Goal: Task Accomplishment & Management: Use online tool/utility

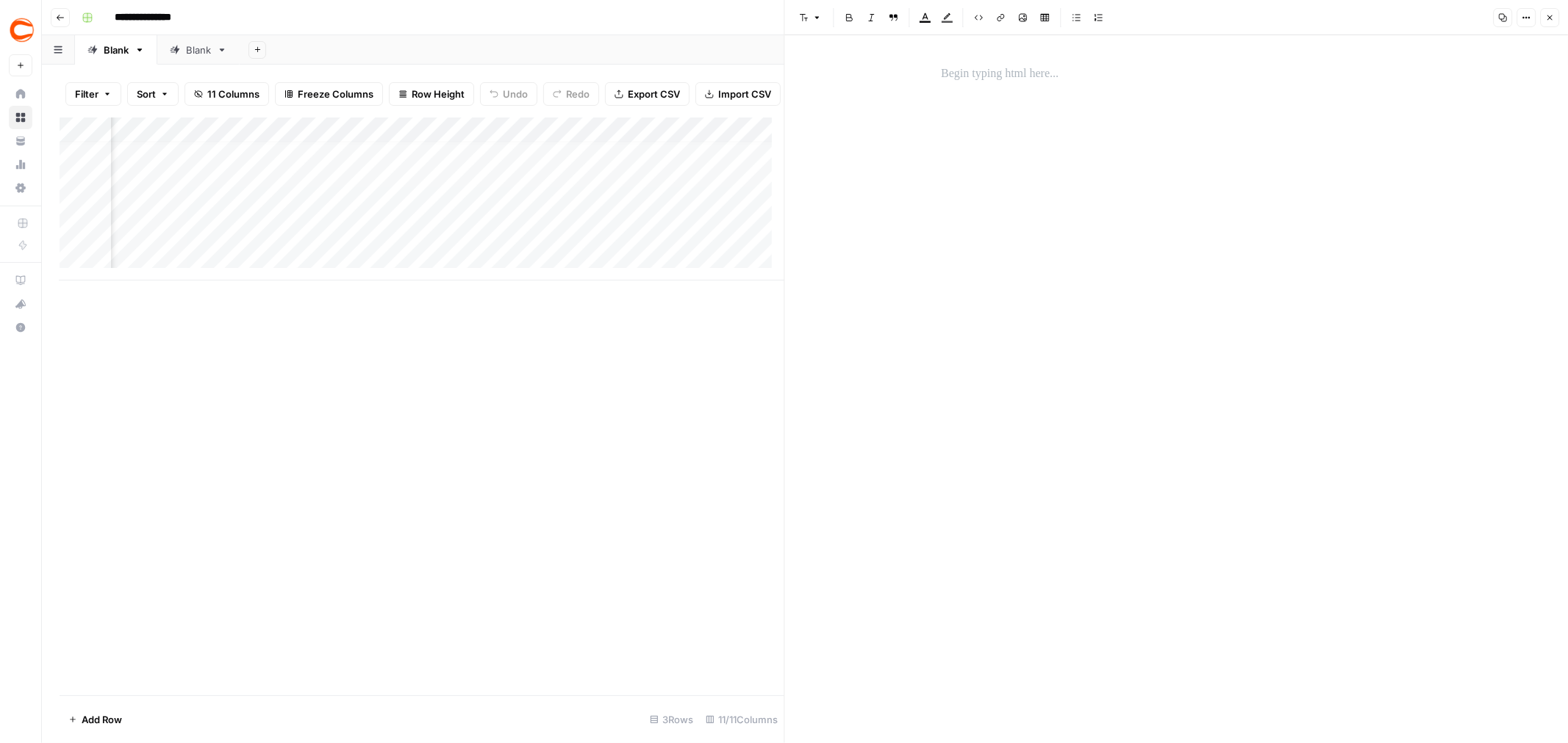
click at [1553, 18] on span "Close" at bounding box center [1553, 18] width 1 height 1
click at [1032, 42] on div "Add Sheet" at bounding box center [904, 49] width 1328 height 29
type input "**********"
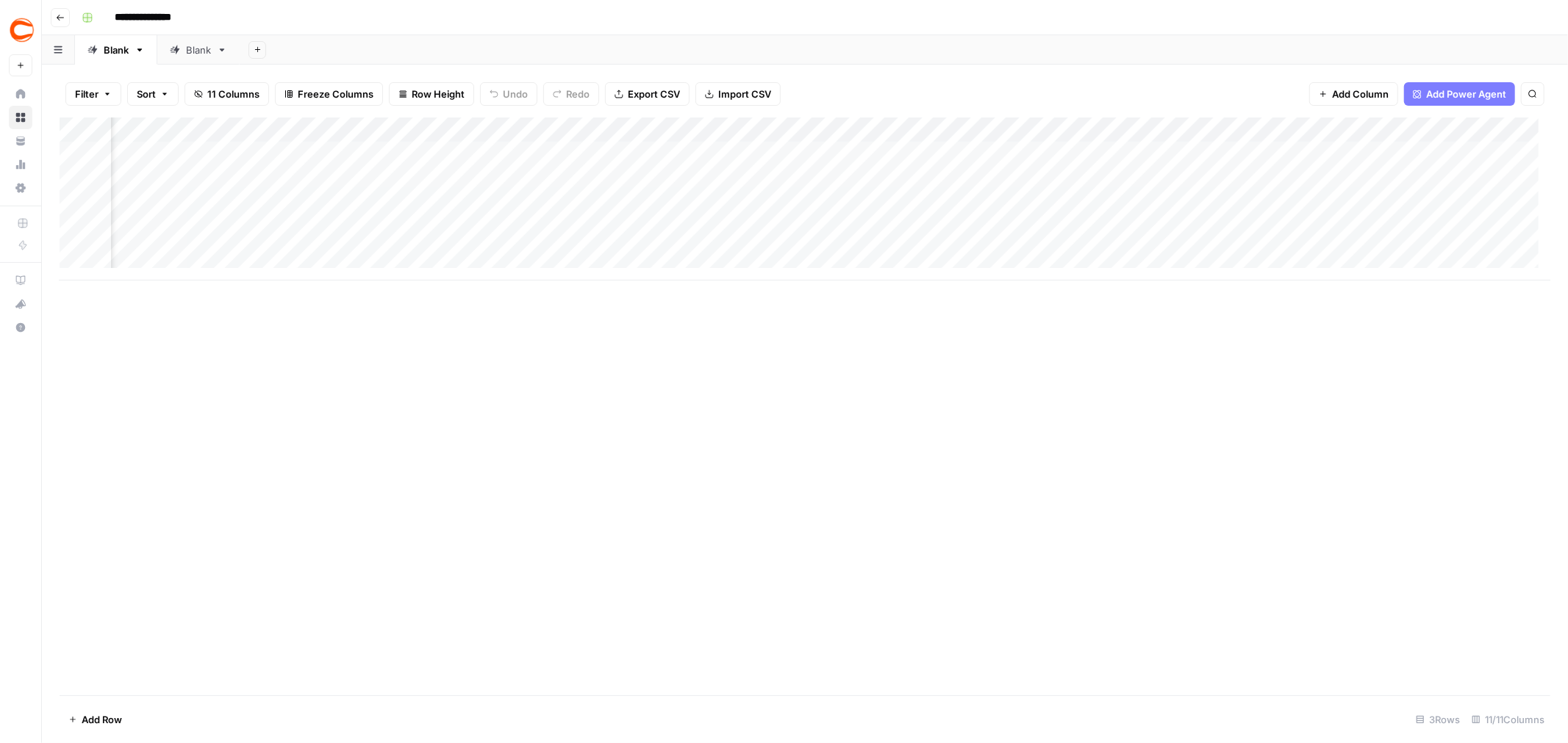
click at [1246, 188] on div "Add Column" at bounding box center [805, 198] width 1490 height 163
click at [1287, 150] on div "Add Column" at bounding box center [805, 198] width 1490 height 163
click at [1542, 16] on button "Close" at bounding box center [1550, 18] width 19 height 19
click at [1249, 232] on div "Add Column" at bounding box center [805, 198] width 1490 height 163
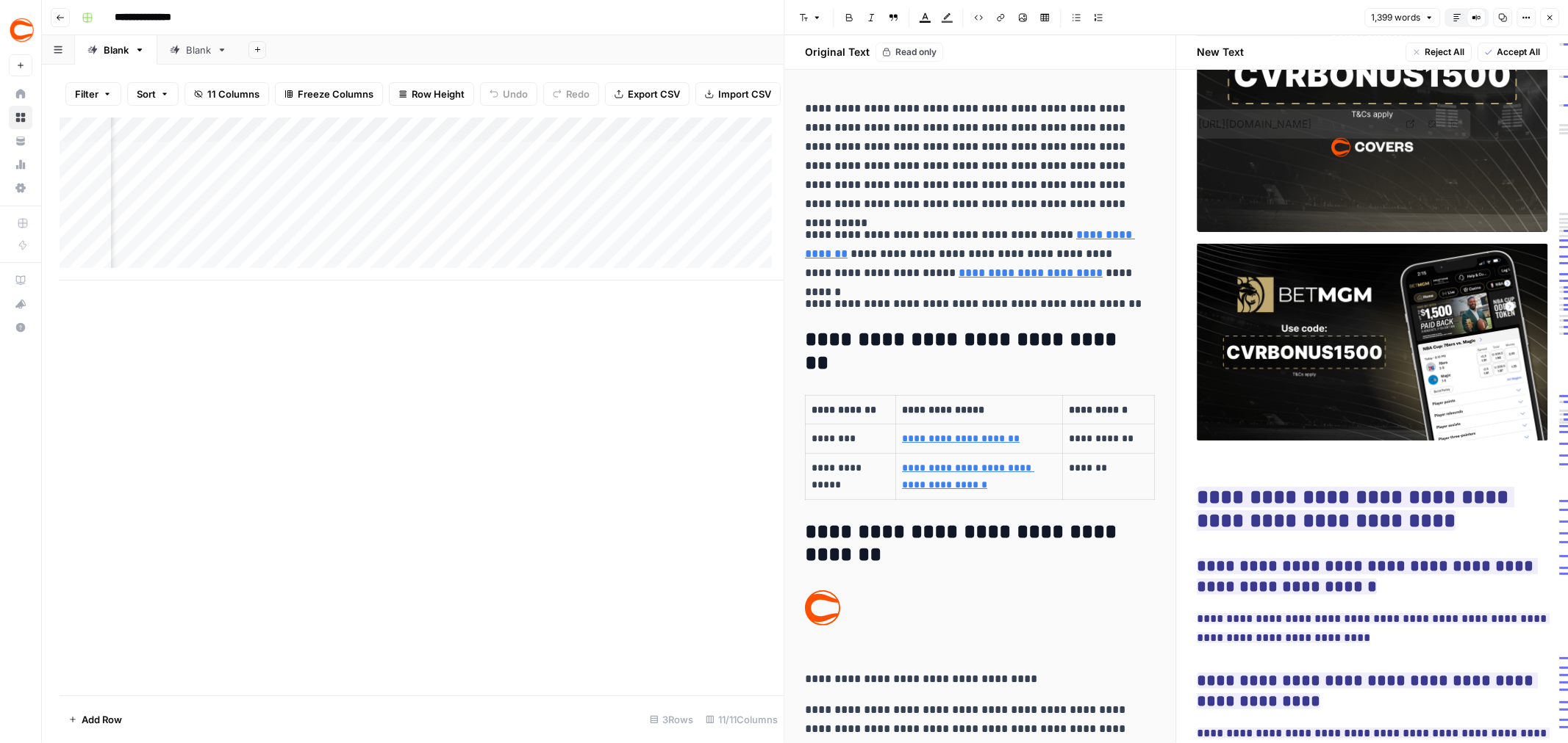
scroll to position [4727, 0]
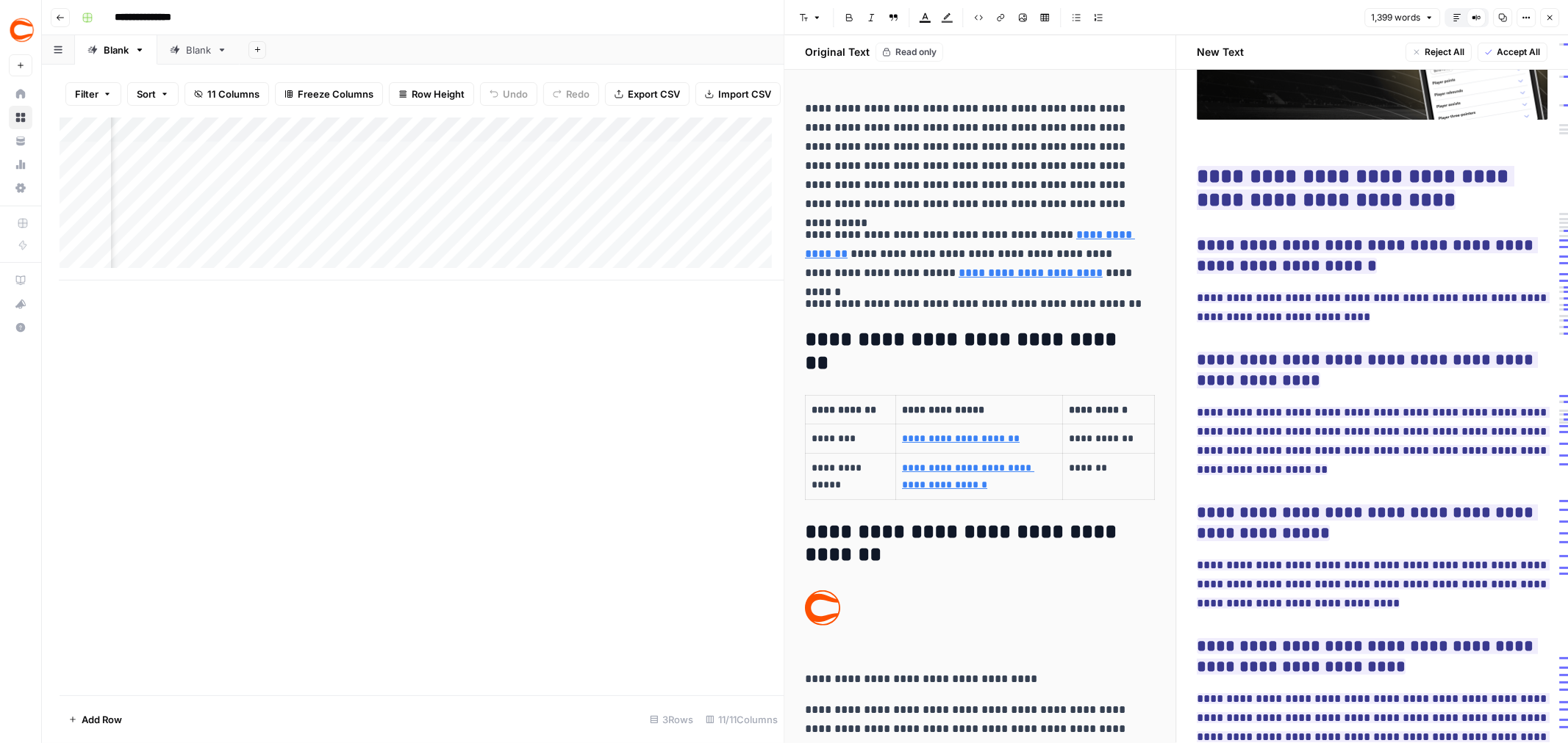
click at [1257, 25] on div "Font style Bold Italic Block quote Text color Highlight color Code block Link I…" at bounding box center [1076, 18] width 566 height 19
